Goal: Task Accomplishment & Management: Complete application form

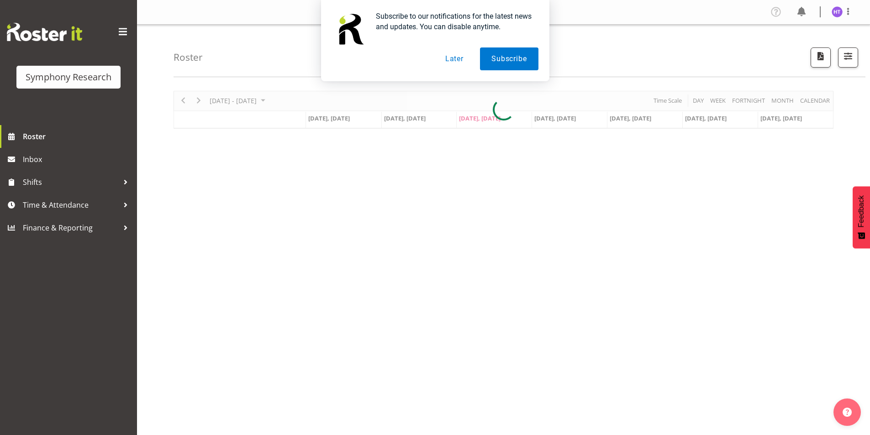
click at [452, 61] on button "Later" at bounding box center [454, 59] width 41 height 23
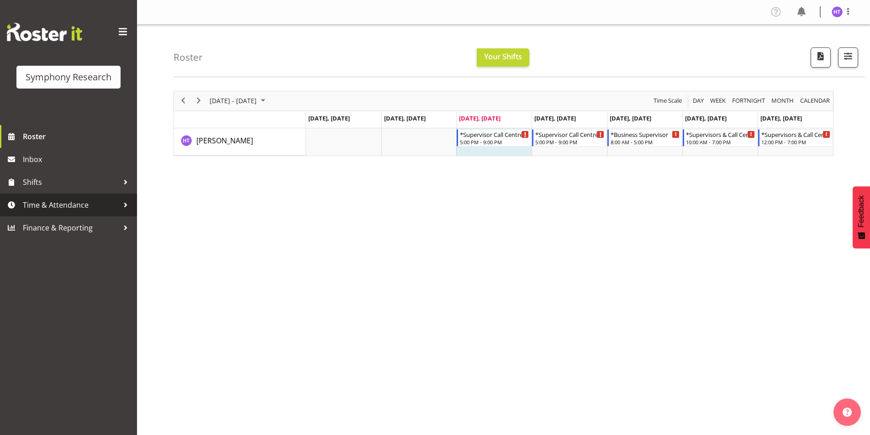
click at [66, 211] on span "Time & Attendance" at bounding box center [71, 205] width 96 height 14
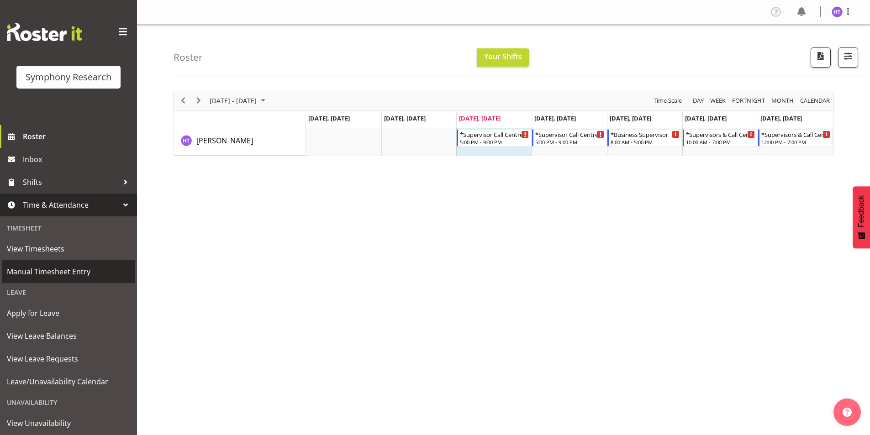
click at [58, 268] on span "Manual Timesheet Entry" at bounding box center [68, 272] width 123 height 14
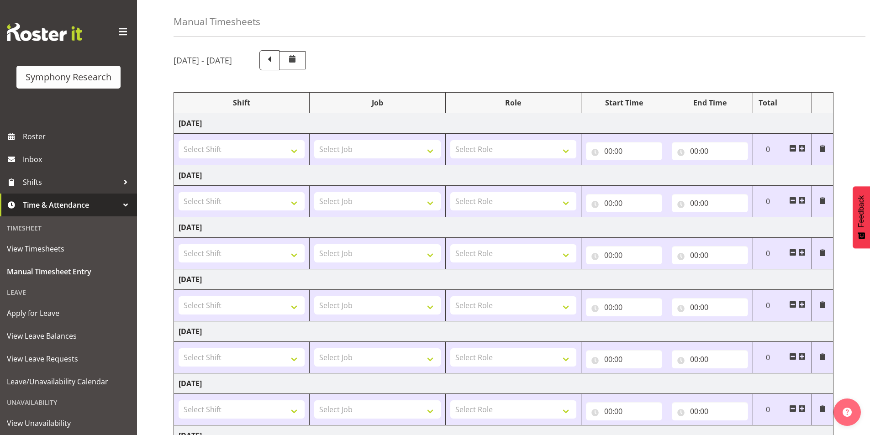
scroll to position [91, 0]
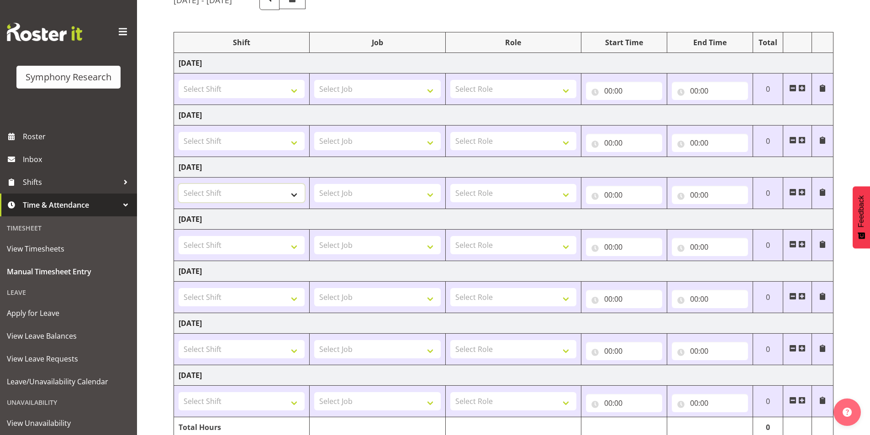
click at [225, 195] on select "Select Shift !!Project Briefing (Job to be assigned) !!Weekend Residential (Ros…" at bounding box center [242, 193] width 126 height 18
select select "39934"
click at [179, 184] on select "Select Shift !!Project Briefing (Job to be assigned) !!Weekend Residential (Ros…" at bounding box center [242, 193] width 126 height 18
click at [342, 192] on select "Select Job 550060 IF Admin 553492 World Poll Aus Wave 2 Main 2025 553500 BFM Ju…" at bounding box center [377, 193] width 126 height 18
select select "10499"
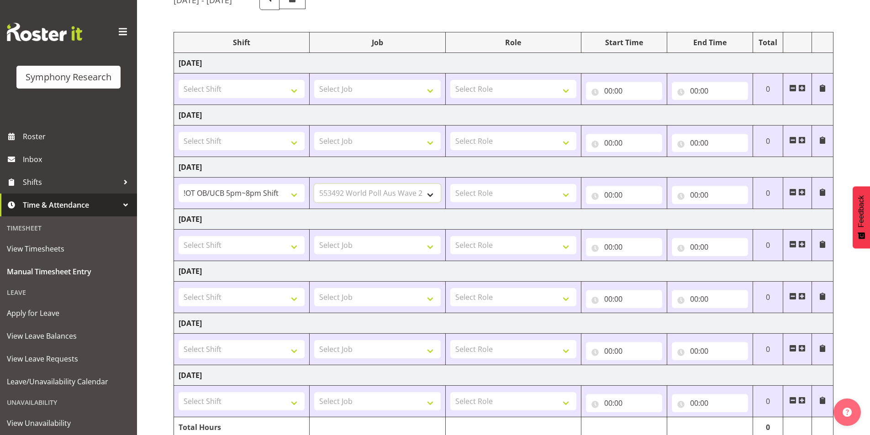
click at [314, 184] on select "Select Job 550060 IF Admin 553492 World Poll Aus Wave 2 Main 2025 553500 BFM Ju…" at bounding box center [377, 193] width 126 height 18
click at [489, 193] on select "Select Role Interviewing Briefing Supervisor" at bounding box center [513, 193] width 126 height 18
select select "45"
click at [450, 184] on select "Select Role Interviewing Briefing Supervisor" at bounding box center [513, 193] width 126 height 18
click at [611, 197] on input "00:00" at bounding box center [624, 195] width 76 height 18
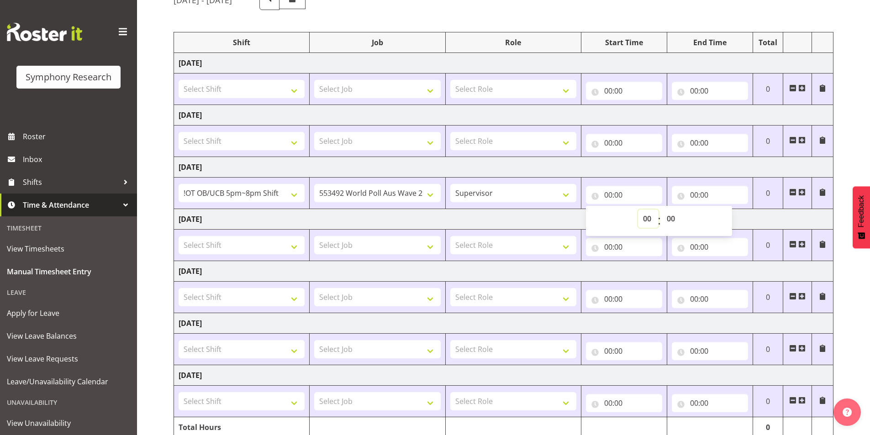
click at [640, 222] on select "00 01 02 03 04 05 06 07 08 09 10 11 12 13 14 15 16 17 18 19 20 21 22 23" at bounding box center [648, 219] width 21 height 18
select select "17"
click at [638, 210] on select "00 01 02 03 04 05 06 07 08 09 10 11 12 13 14 15 16 17 18 19 20 21 22 23" at bounding box center [648, 219] width 21 height 18
type input "17:00"
click at [697, 194] on input "00:00" at bounding box center [710, 195] width 76 height 18
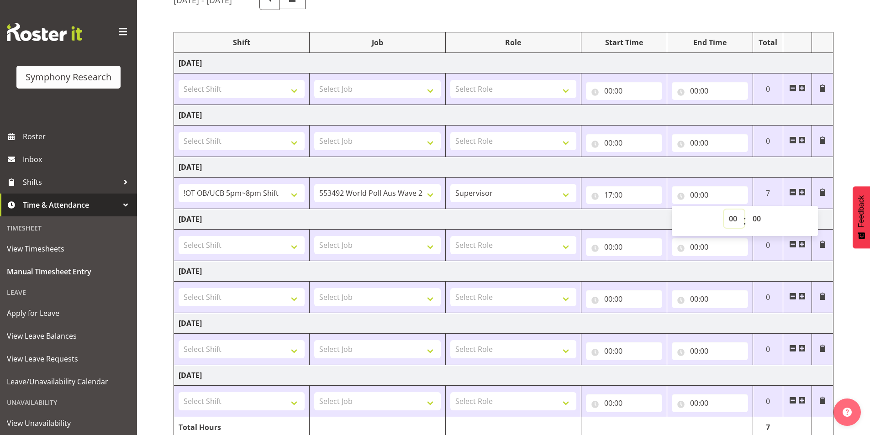
click at [732, 223] on select "00 01 02 03 04 05 06 07 08 09 10 11 12 13 14 15 16 17 18 19 20 21 22 23" at bounding box center [734, 219] width 21 height 18
select select "22"
click at [724, 210] on select "00 01 02 03 04 05 06 07 08 09 10 11 12 13 14 15 16 17 18 19 20 21 22 23" at bounding box center [734, 219] width 21 height 18
type input "22:00"
click at [760, 212] on select "00 01 02 03 04 05 06 07 08 09 10 11 12 13 14 15 16 17 18 19 20 21 22 23 24 25 2…" at bounding box center [758, 219] width 21 height 18
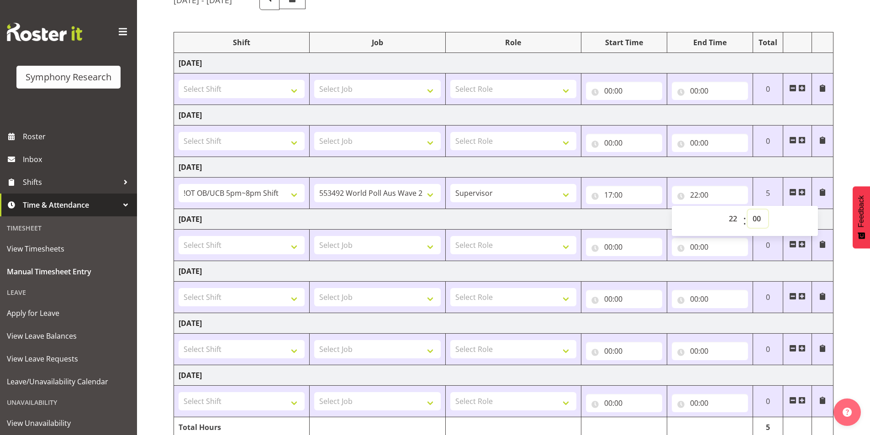
select select "35"
click at [748, 210] on select "00 01 02 03 04 05 06 07 08 09 10 11 12 13 14 15 16 17 18 19 20 21 22 23 24 25 2…" at bounding box center [758, 219] width 21 height 18
type input "22:35"
click at [850, 143] on div "August 11th - August 17th 2025 Shift Job Role Start Time End Time Total Monday …" at bounding box center [522, 226] width 697 height 486
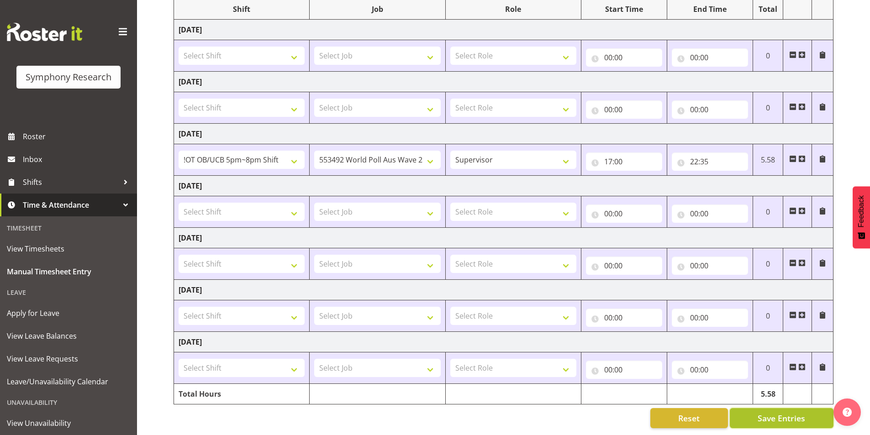
click at [755, 408] on button "Save Entries" at bounding box center [782, 418] width 104 height 20
click at [702, 153] on input "22:35" at bounding box center [710, 162] width 76 height 18
click at [762, 178] on select "00 01 02 03 04 05 06 07 08 09 10 11 12 13 14 15 16 17 18 19 20 21 22 23 24 25 2…" at bounding box center [758, 185] width 21 height 18
select select "40"
click at [748, 176] on select "00 01 02 03 04 05 06 07 08 09 10 11 12 13 14 15 16 17 18 19 20 21 22 23 24 25 2…" at bounding box center [758, 185] width 21 height 18
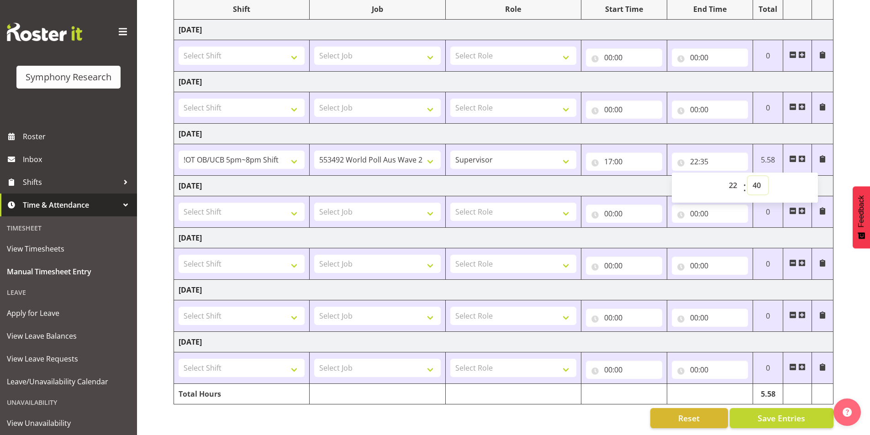
type input "22:40"
click at [797, 417] on span "Save Entries" at bounding box center [782, 418] width 48 height 12
click at [802, 155] on span at bounding box center [801, 158] width 7 height 7
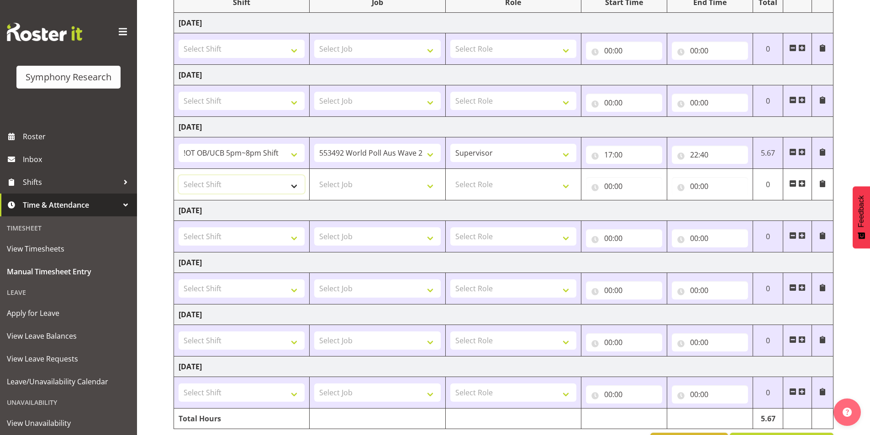
click at [246, 190] on select "Select Shift !!Project Briefing (Job to be assigned) !!Weekend Residential (Ros…" at bounding box center [242, 184] width 126 height 18
select select "38824"
click at [179, 175] on select "Select Shift !!Project Briefing (Job to be assigned) !!Weekend Residential (Ros…" at bounding box center [242, 184] width 126 height 18
click at [345, 184] on select "Select Job 550060 IF Admin 553492 World Poll Aus Wave 2 Main 2025 553500 BFM Ju…" at bounding box center [377, 184] width 126 height 18
select select "743"
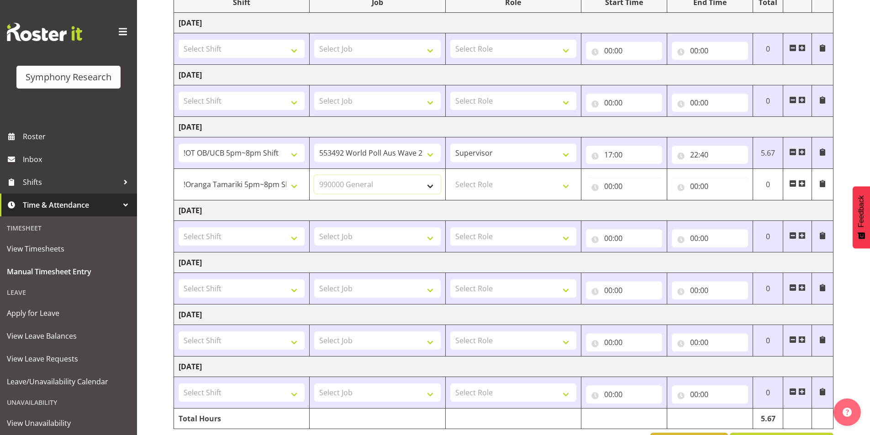
click at [314, 175] on select "Select Job 550060 IF Admin 553492 World Poll Aus Wave 2 Main 2025 553500 BFM Ju…" at bounding box center [377, 184] width 126 height 18
click at [497, 187] on select "Select Role Interviewing Briefing Supervisor" at bounding box center [513, 184] width 126 height 18
select select "45"
click at [450, 175] on select "Select Role Interviewing Briefing Supervisor" at bounding box center [513, 184] width 126 height 18
click at [612, 187] on input "00:00" at bounding box center [624, 186] width 76 height 18
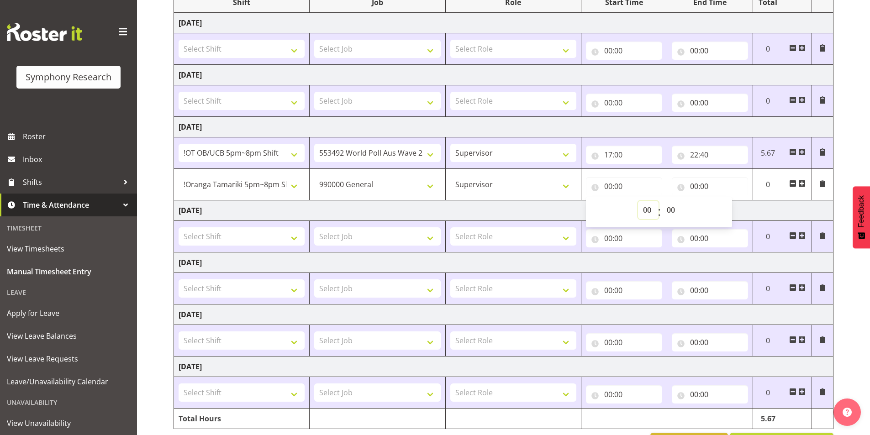
click at [646, 215] on select "00 01 02 03 04 05 06 07 08 09 10 11 12 13 14 15 16 17 18 19 20 21 22 23" at bounding box center [648, 210] width 21 height 18
select select "22"
click at [638, 201] on select "00 01 02 03 04 05 06 07 08 09 10 11 12 13 14 15 16 17 18 19 20 21 22 23" at bounding box center [648, 210] width 21 height 18
type input "22:00"
click at [670, 212] on select "00 01 02 03 04 05 06 07 08 09 10 11 12 13 14 15 16 17 18 19 20 21 22 23 24 25 2…" at bounding box center [672, 210] width 21 height 18
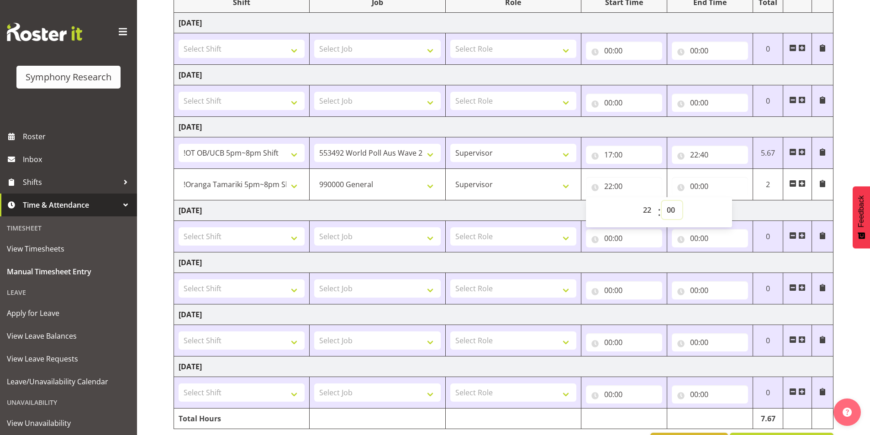
select select "40"
click at [662, 201] on select "00 01 02 03 04 05 06 07 08 09 10 11 12 13 14 15 16 17 18 19 20 21 22 23 24 25 2…" at bounding box center [672, 210] width 21 height 18
type input "22:40"
click at [839, 139] on div "August 11th - August 17th 2025 Shift Job Role Start Time End Time Total Monday …" at bounding box center [522, 201] width 697 height 517
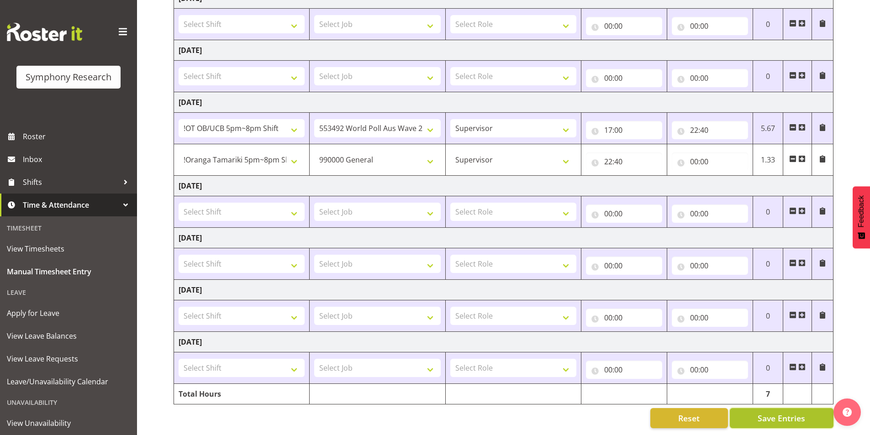
click at [755, 412] on button "Save Entries" at bounding box center [782, 418] width 104 height 20
select select "38824"
select select "743"
type input "22:40"
type input "00:00"
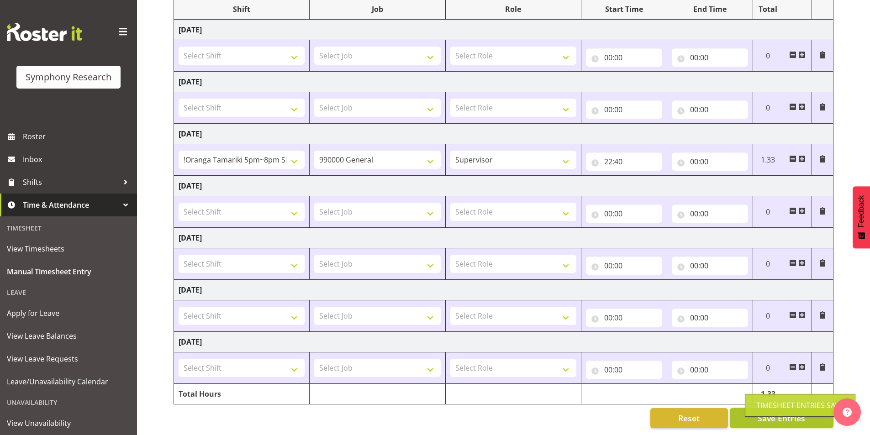
scroll to position [132, 0]
click at [803, 155] on span at bounding box center [801, 158] width 7 height 7
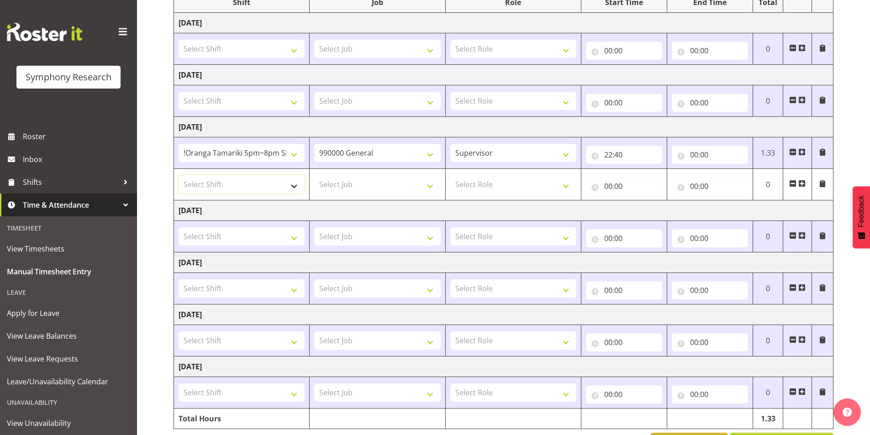
click at [222, 186] on select "Select Shift !!Project Briefing (Job to be assigned) !!Weekend Residential (Ros…" at bounding box center [242, 184] width 126 height 18
select select "17154"
click at [179, 175] on select "Select Shift !!Project Briefing (Job to be assigned) !!Weekend Residential (Ros…" at bounding box center [242, 184] width 126 height 18
click at [345, 179] on select "Select Job 550060 IF Admin 553492 World Poll Aus Wave 2 Main 2025 553500 BFM Ju…" at bounding box center [377, 184] width 126 height 18
select select "10499"
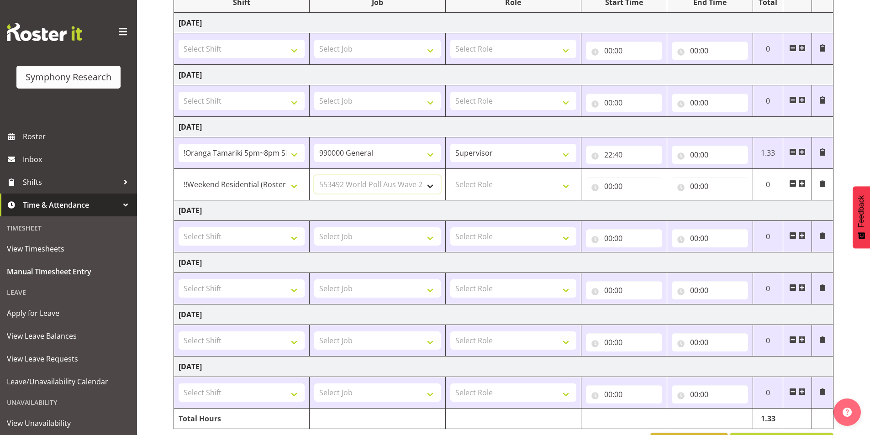
click at [314, 175] on select "Select Job 550060 IF Admin 553492 World Poll Aus Wave 2 Main 2025 553500 BFM Ju…" at bounding box center [377, 184] width 126 height 18
click at [494, 186] on select "Select Role Interviewing Briefing Supervisor" at bounding box center [513, 184] width 126 height 18
select select "45"
click at [450, 175] on select "Select Role Interviewing Briefing Supervisor" at bounding box center [513, 184] width 126 height 18
click at [611, 189] on input "00:00" at bounding box center [624, 186] width 76 height 18
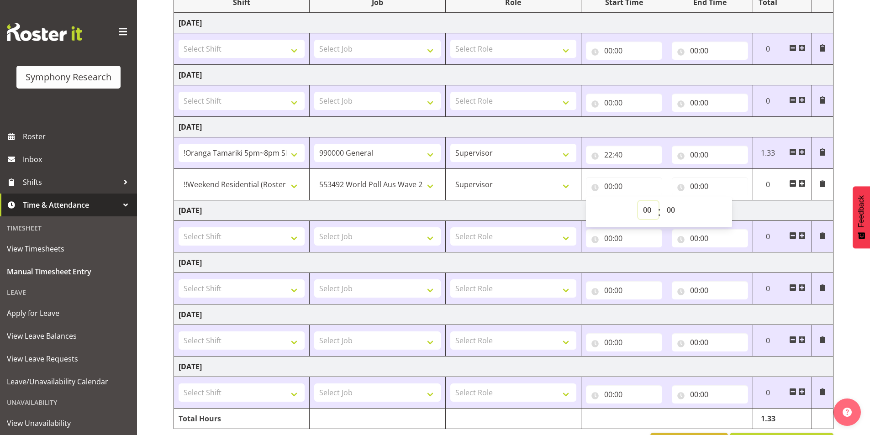
click at [639, 215] on select "00 01 02 03 04 05 06 07 08 09 10 11 12 13 14 15 16 17 18 19 20 21 22 23" at bounding box center [648, 210] width 21 height 18
select select "17"
click at [638, 201] on select "00 01 02 03 04 05 06 07 08 09 10 11 12 13 14 15 16 17 18 19 20 21 22 23" at bounding box center [648, 210] width 21 height 18
type input "17:00"
click at [697, 183] on input "00:00" at bounding box center [710, 186] width 76 height 18
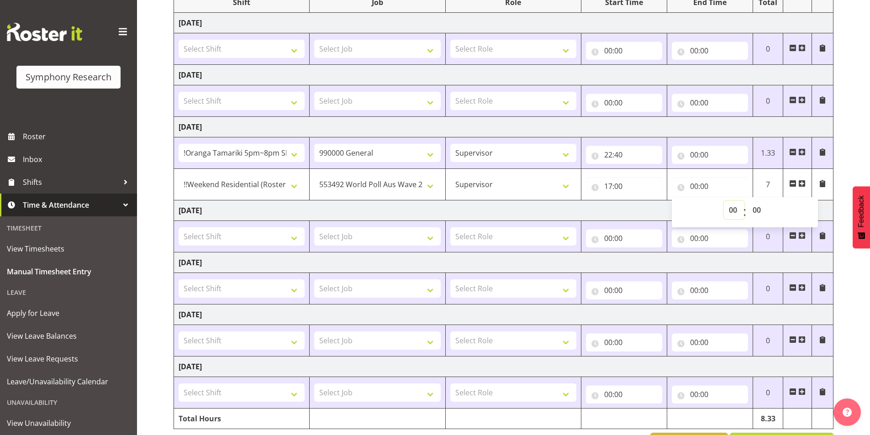
drag, startPoint x: 727, startPoint y: 209, endPoint x: 710, endPoint y: 209, distance: 17.4
click at [727, 209] on select "00 01 02 03 04 05 06 07 08 09 10 11 12 13 14 15 16 17 18 19 20 21 22 23" at bounding box center [734, 210] width 21 height 18
select select "22"
click at [724, 201] on select "00 01 02 03 04 05 06 07 08 09 10 11 12 13 14 15 16 17 18 19 20 21 22 23" at bounding box center [734, 210] width 21 height 18
type input "22:00"
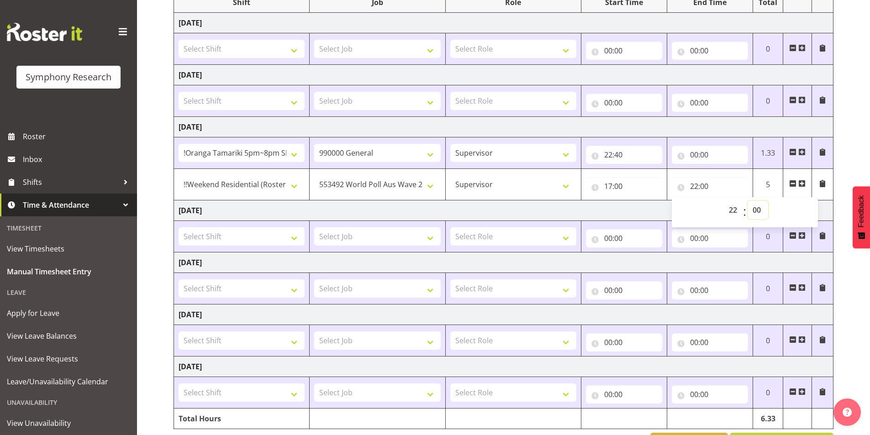
click at [762, 211] on select "00 01 02 03 04 05 06 07 08 09 10 11 12 13 14 15 16 17 18 19 20 21 22 23 24 25 2…" at bounding box center [758, 210] width 21 height 18
select select "40"
click at [748, 201] on select "00 01 02 03 04 05 06 07 08 09 10 11 12 13 14 15 16 17 18 19 20 21 22 23 24 25 2…" at bounding box center [758, 210] width 21 height 18
type input "22:40"
click at [858, 147] on div "August 11th - August 17th 2025 Shift Job Role Start Time End Time Total Monday …" at bounding box center [522, 201] width 697 height 517
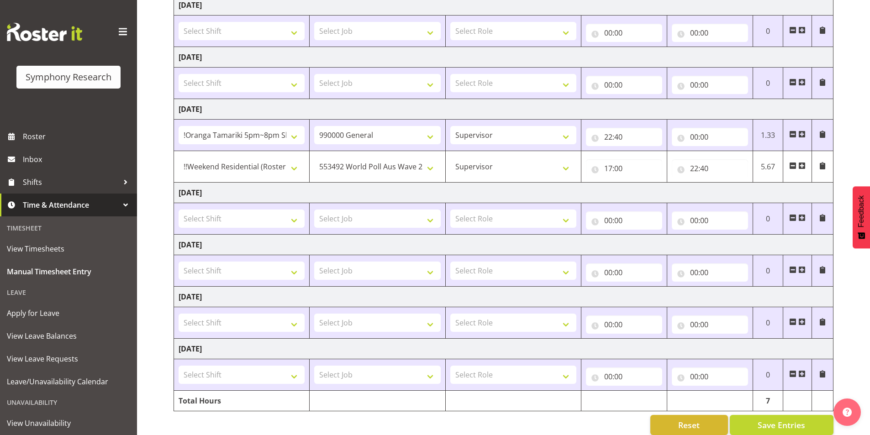
scroll to position [163, 0]
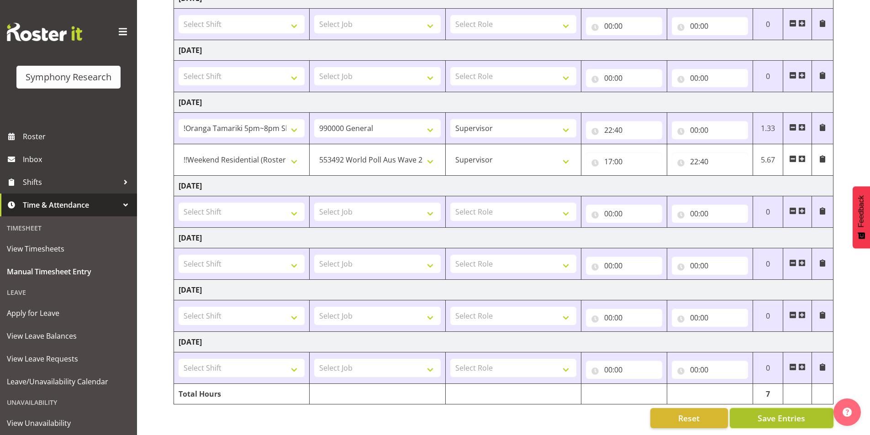
click at [747, 413] on button "Save Entries" at bounding box center [782, 418] width 104 height 20
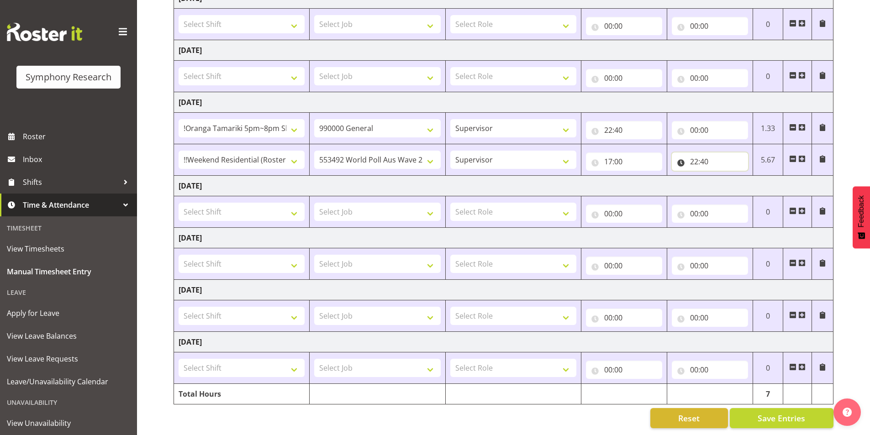
click at [696, 156] on input "22:40" at bounding box center [710, 162] width 76 height 18
click at [730, 179] on select "00 01 02 03 04 05 06 07 08 09 10 11 12 13 14 15 16 17 18 19 20 21 22 23" at bounding box center [734, 185] width 21 height 18
select select "23"
click at [724, 176] on select "00 01 02 03 04 05 06 07 08 09 10 11 12 13 14 15 16 17 18 19 20 21 22 23" at bounding box center [734, 185] width 21 height 18
type input "23:40"
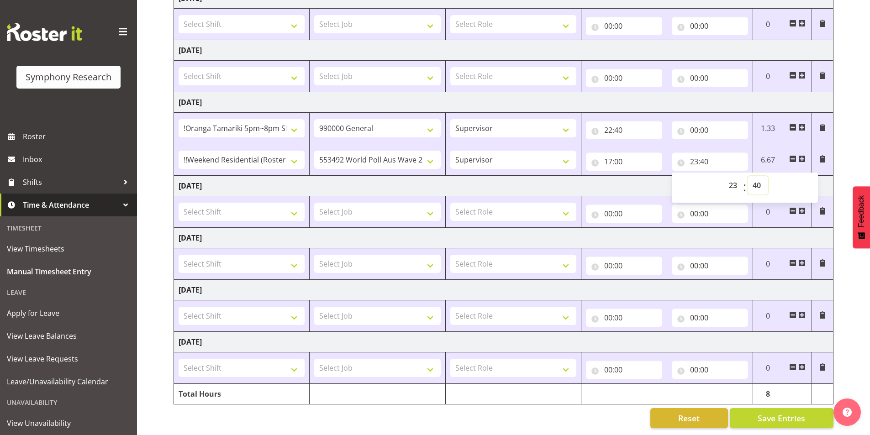
click at [755, 177] on select "00 01 02 03 04 05 06 07 08 09 10 11 12 13 14 15 16 17 18 19 20 21 22 23 24 25 2…" at bounding box center [758, 185] width 21 height 18
select select "0"
click at [748, 176] on select "00 01 02 03 04 05 06 07 08 09 10 11 12 13 14 15 16 17 18 19 20 21 22 23 24 25 2…" at bounding box center [758, 185] width 21 height 18
type input "23:00"
click at [780, 412] on span "Save Entries" at bounding box center [782, 418] width 48 height 12
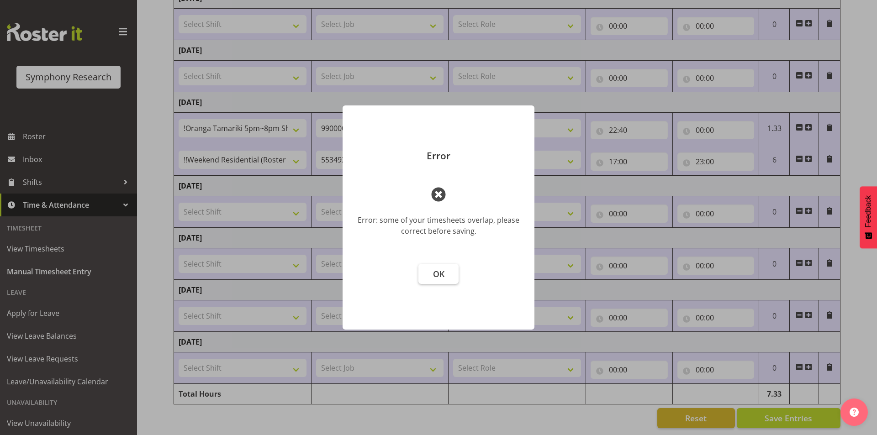
click at [435, 278] on span "OK" at bounding box center [438, 274] width 11 height 11
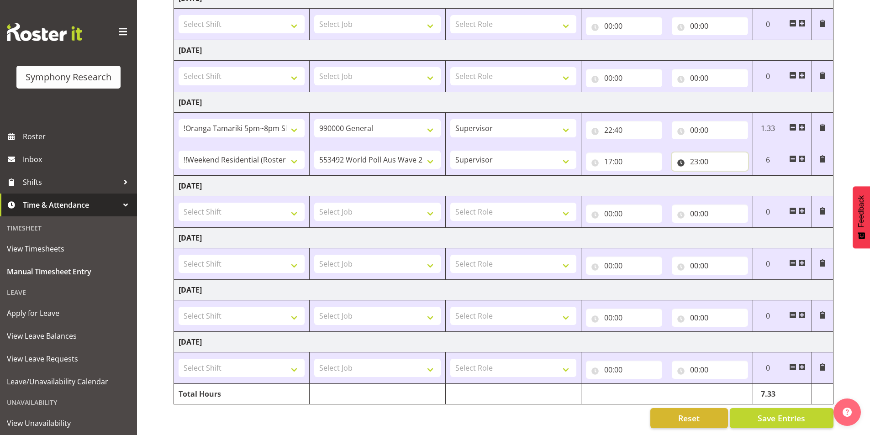
click at [693, 157] on input "23:00" at bounding box center [710, 162] width 76 height 18
drag, startPoint x: 733, startPoint y: 185, endPoint x: 734, endPoint y: 173, distance: 11.5
click at [733, 185] on select "00 01 02 03 04 05 06 07 08 09 10 11 12 13 14 15 16 17 18 19 20 21 22 23" at bounding box center [734, 185] width 21 height 18
select select "22"
click at [724, 176] on select "00 01 02 03 04 05 06 07 08 09 10 11 12 13 14 15 16 17 18 19 20 21 22 23" at bounding box center [734, 185] width 21 height 18
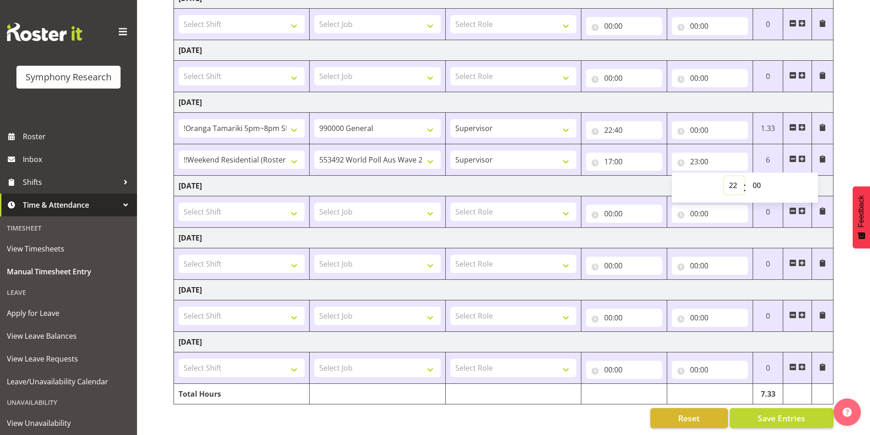
type input "22:00"
click at [760, 176] on select "00 01 02 03 04 05 06 07 08 09 10 11 12 13 14 15 16 17 18 19 20 21 22 23 24 25 2…" at bounding box center [758, 185] width 21 height 18
select select "40"
click at [748, 176] on select "00 01 02 03 04 05 06 07 08 09 10 11 12 13 14 15 16 17 18 19 20 21 22 23 24 25 2…" at bounding box center [758, 185] width 21 height 18
type input "22:40"
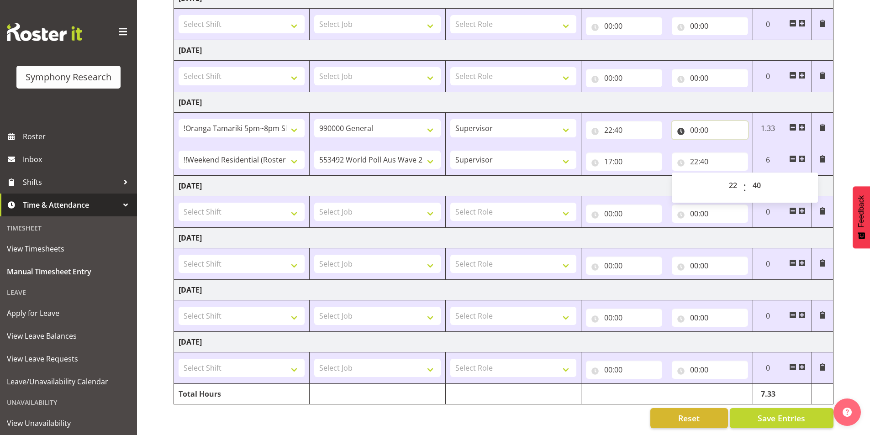
click at [691, 125] on input "00:00" at bounding box center [710, 130] width 76 height 18
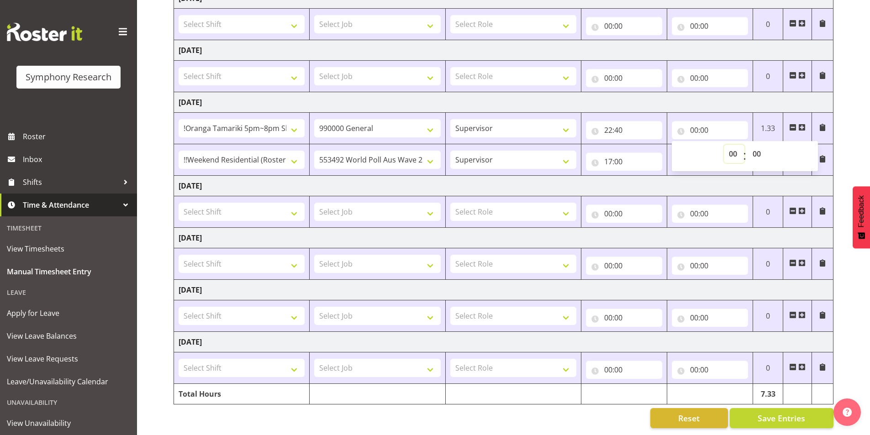
click at [734, 153] on select "00 01 02 03 04 05 06 07 08 09 10 11 12 13 14 15 16 17 18 19 20 21 22 23" at bounding box center [734, 154] width 21 height 18
select select "23"
click at [724, 145] on select "00 01 02 03 04 05 06 07 08 09 10 11 12 13 14 15 16 17 18 19 20 21 22 23" at bounding box center [734, 154] width 21 height 18
type input "23:00"
click at [772, 413] on span "Save Entries" at bounding box center [782, 418] width 48 height 12
